Goal: Transaction & Acquisition: Book appointment/travel/reservation

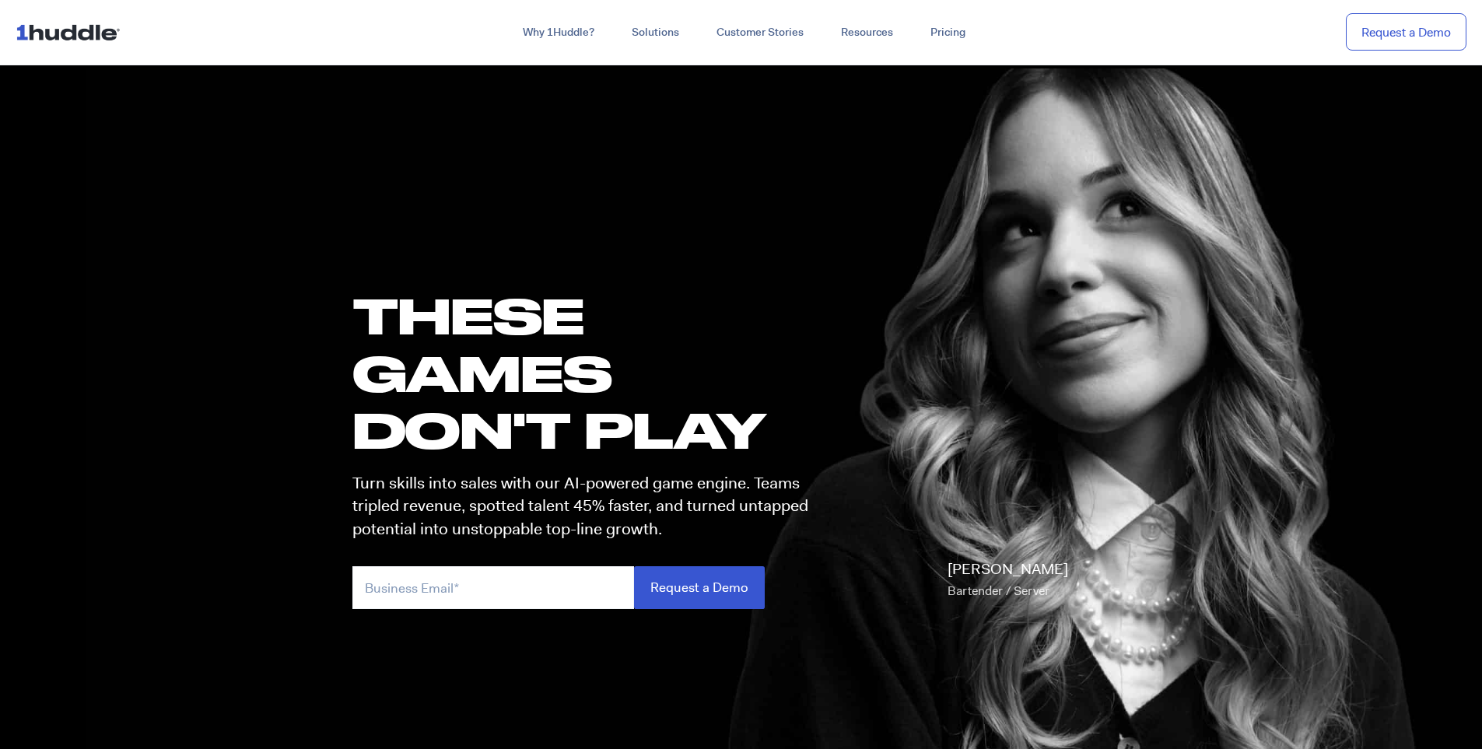
click at [54, 34] on img at bounding box center [71, 32] width 111 height 30
click at [1403, 30] on link "Request a Demo" at bounding box center [1405, 32] width 121 height 38
